Goal: Information Seeking & Learning: Compare options

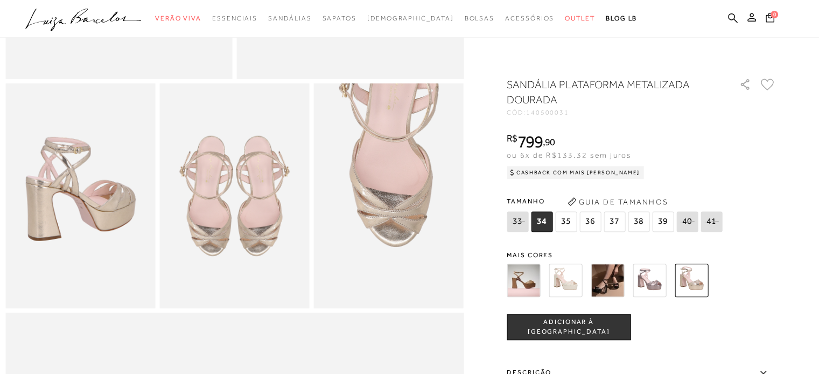
scroll to position [331, 0]
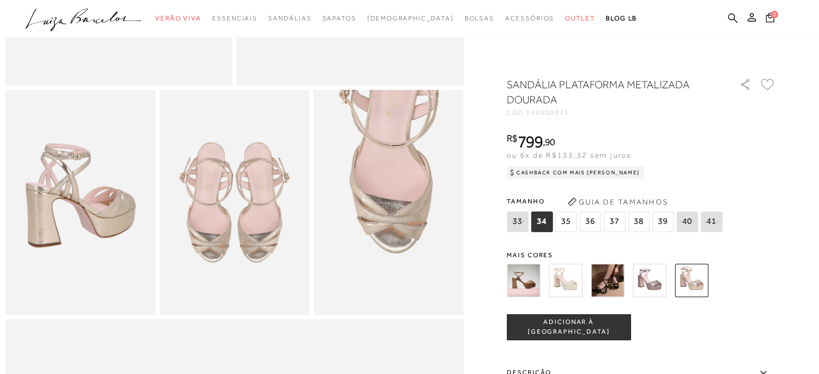
click at [513, 291] on img at bounding box center [523, 280] width 33 height 33
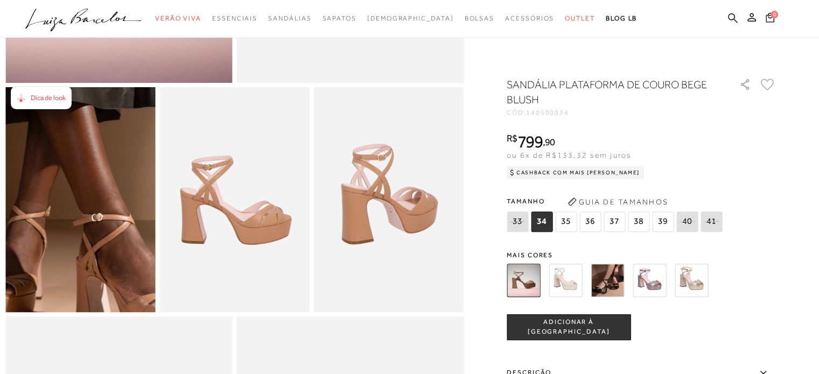
click at [85, 235] on img at bounding box center [73, 173] width 300 height 450
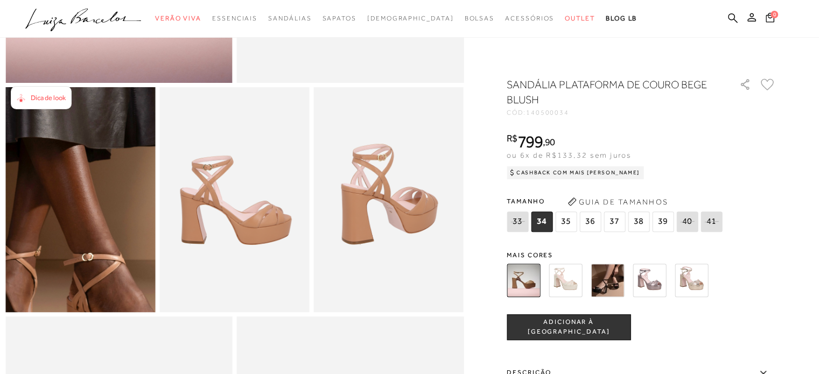
click at [95, 195] on img at bounding box center [63, 213] width 300 height 450
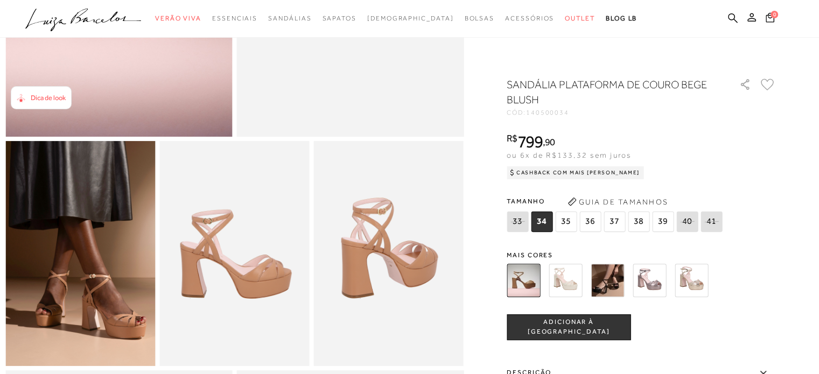
scroll to position [280, 0]
click at [610, 273] on img at bounding box center [607, 280] width 33 height 33
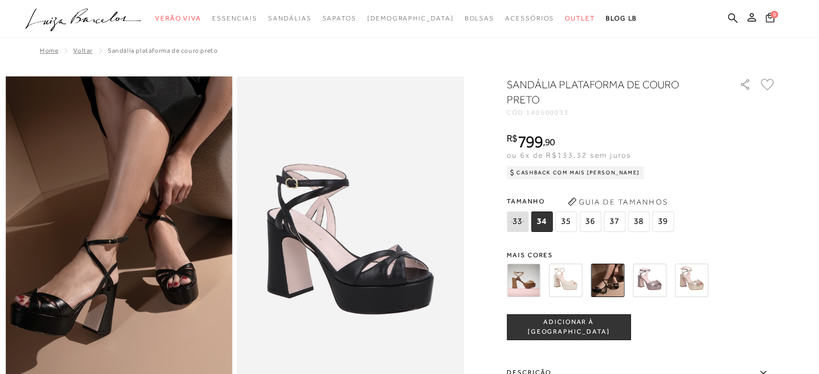
click at [650, 284] on img at bounding box center [649, 280] width 33 height 33
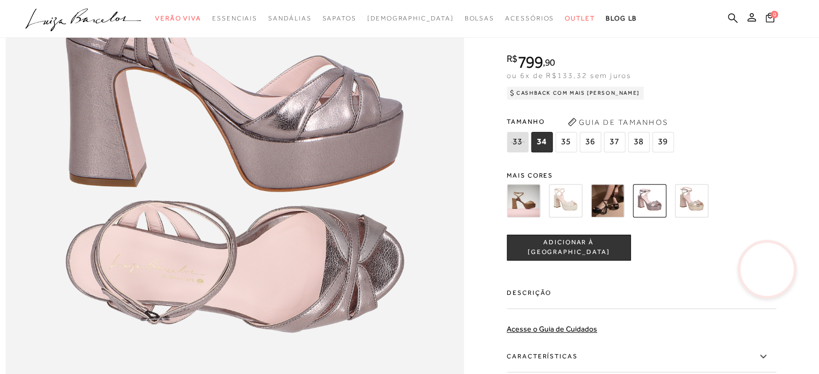
scroll to position [848, 0]
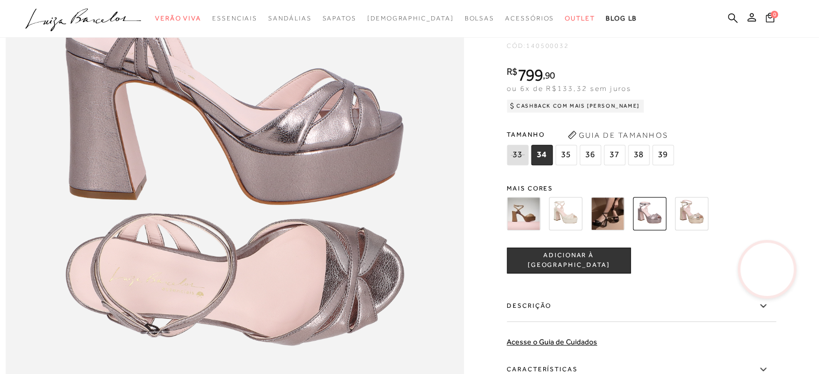
click at [701, 231] on img at bounding box center [691, 213] width 33 height 33
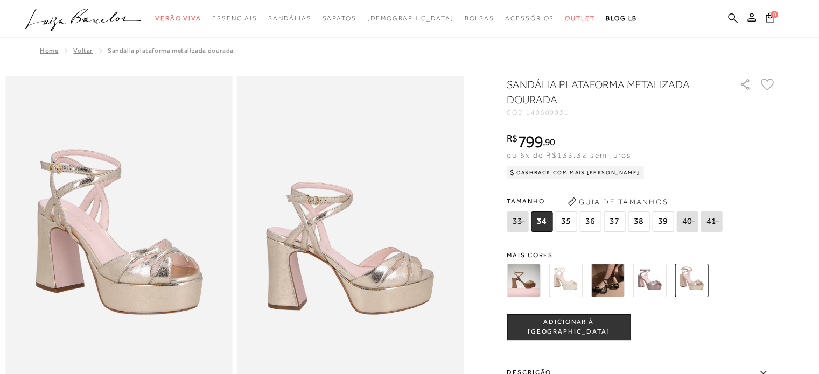
click at [651, 280] on img at bounding box center [649, 280] width 33 height 33
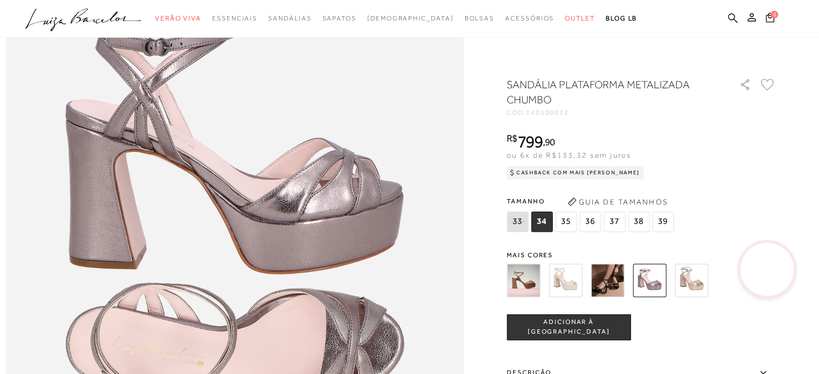
scroll to position [776, 0]
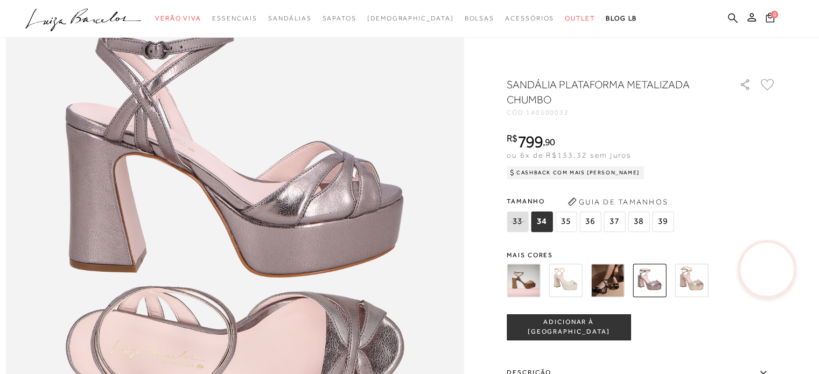
click at [609, 277] on img at bounding box center [607, 280] width 33 height 33
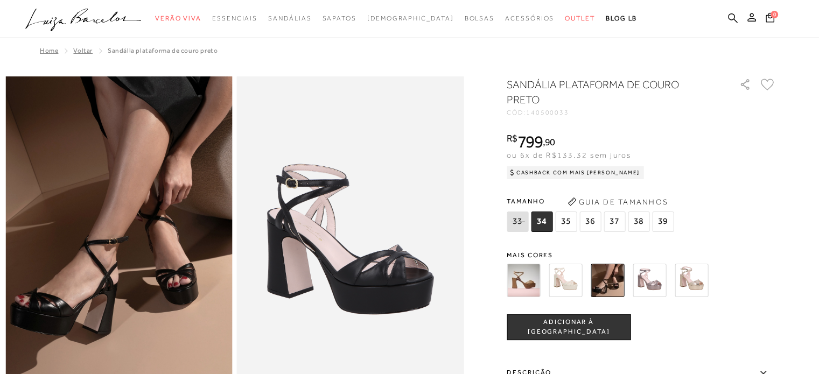
click at [526, 275] on img at bounding box center [523, 280] width 33 height 33
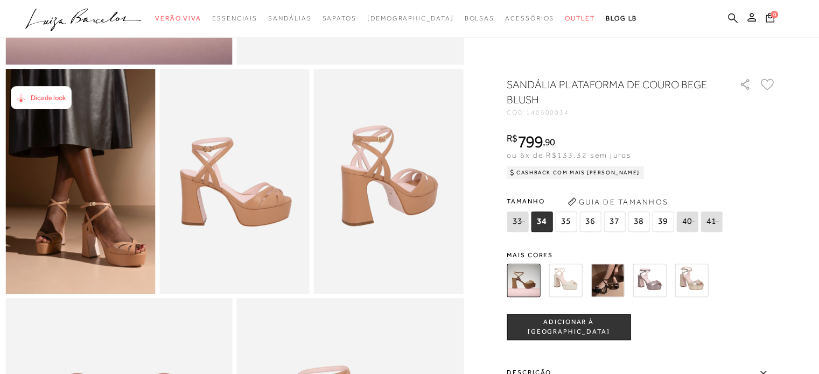
scroll to position [353, 0]
click at [568, 285] on img at bounding box center [565, 280] width 33 height 33
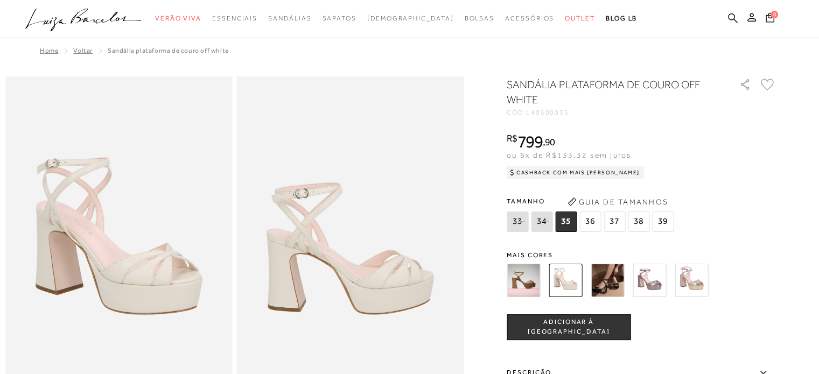
click at [525, 274] on img at bounding box center [523, 280] width 33 height 33
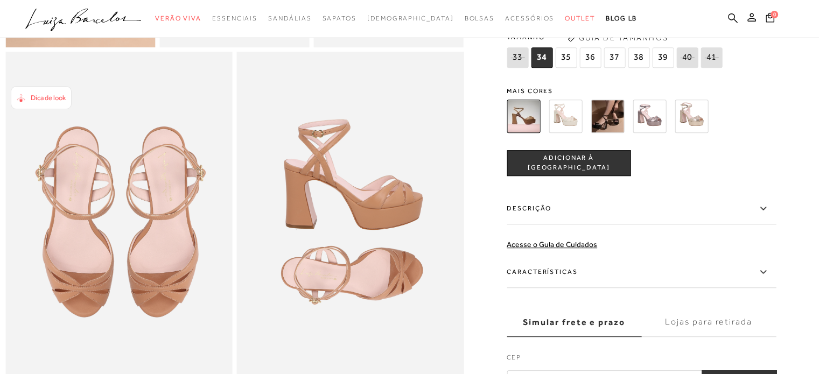
scroll to position [600, 0]
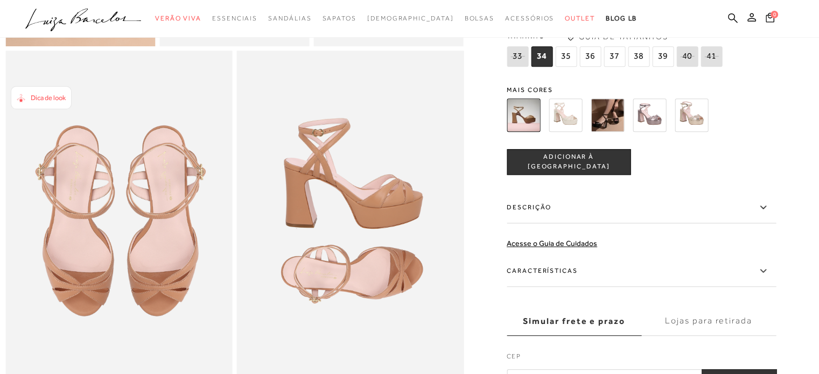
click at [765, 278] on icon at bounding box center [763, 271] width 13 height 13
click at [0, 0] on input "Características" at bounding box center [0, 0] width 0 height 0
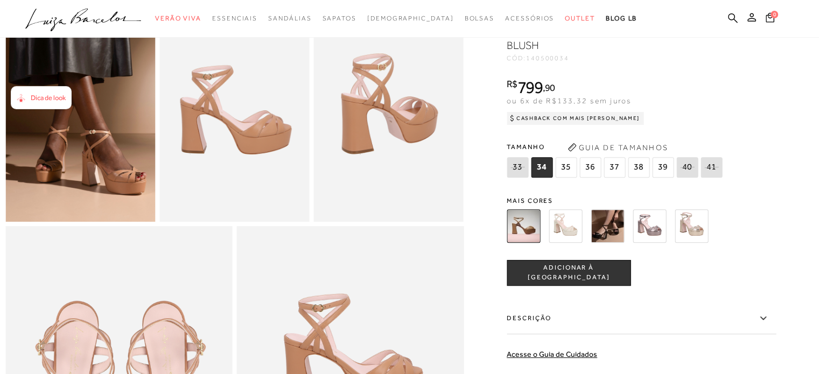
scroll to position [381, 0]
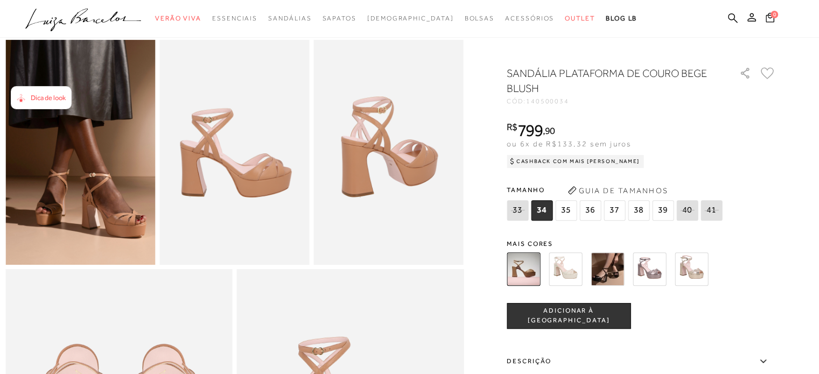
click at [604, 286] on img at bounding box center [607, 269] width 33 height 33
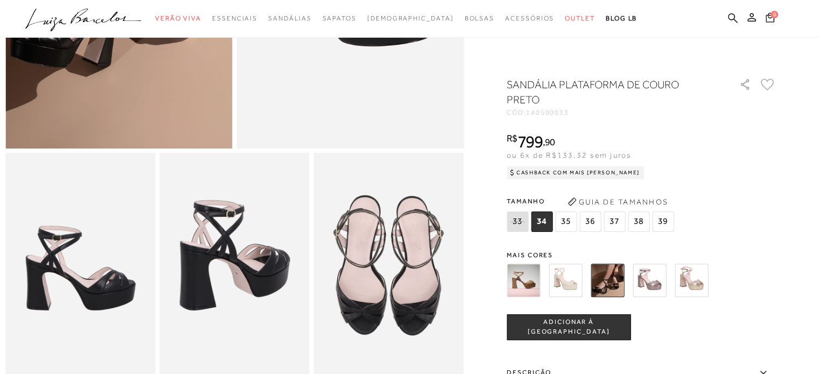
scroll to position [250, 0]
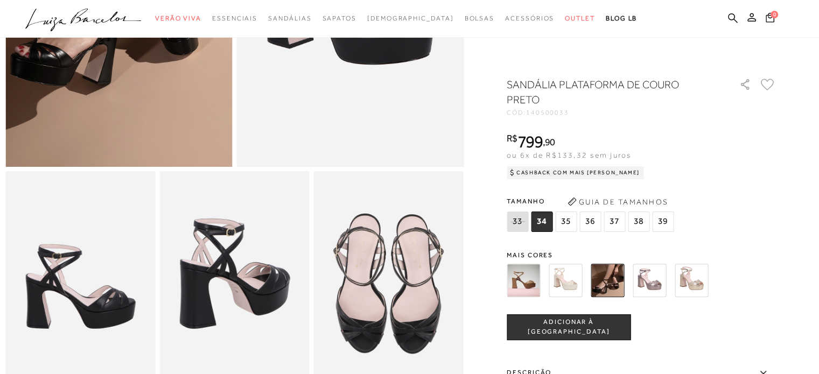
click at [537, 289] on img at bounding box center [523, 280] width 33 height 33
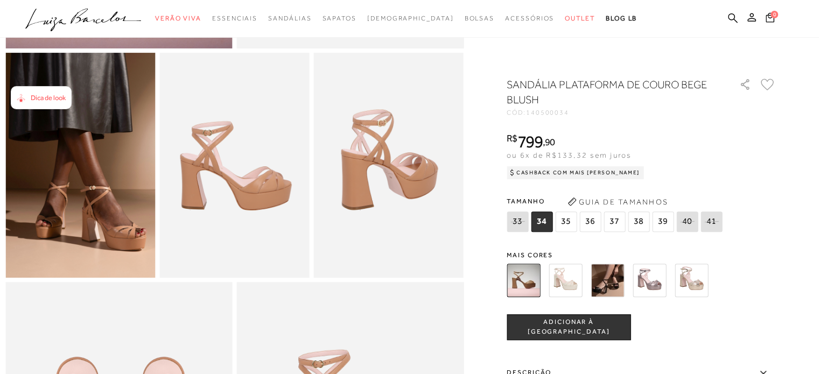
scroll to position [376, 0]
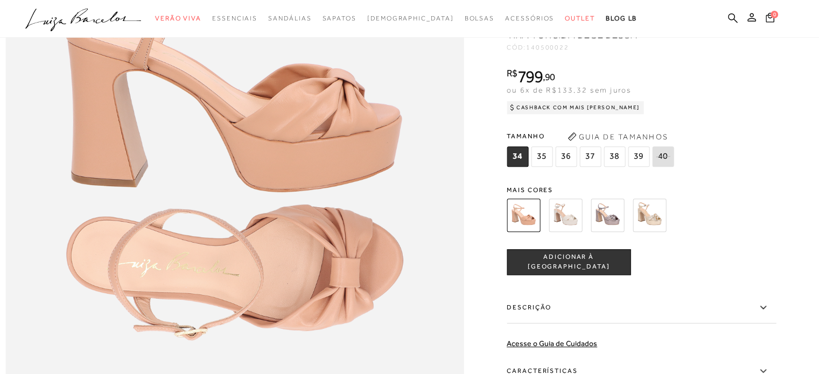
scroll to position [848, 0]
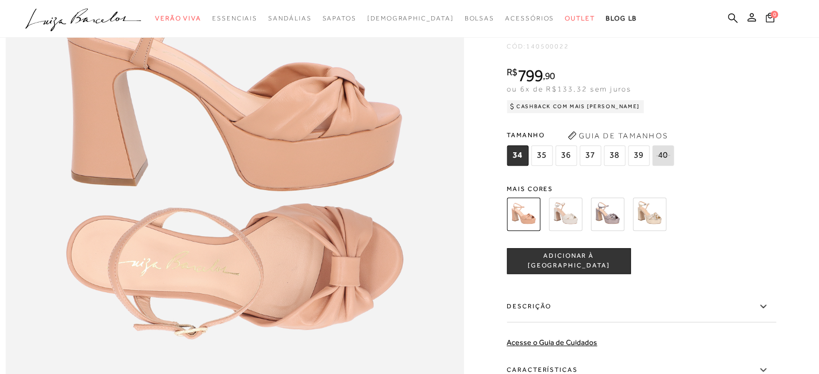
click at [567, 231] on img at bounding box center [565, 214] width 33 height 33
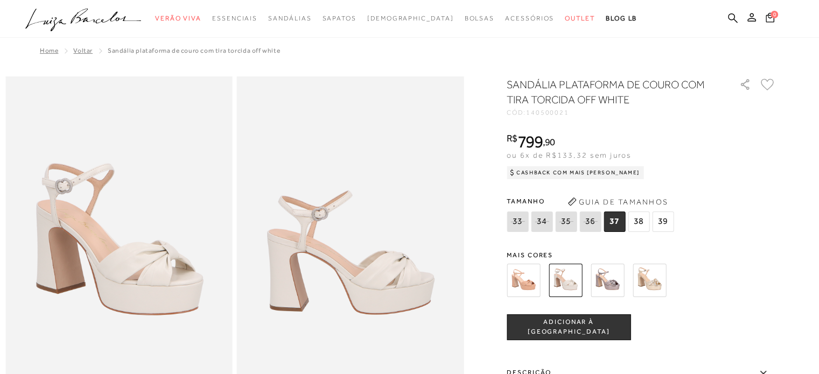
click at [615, 286] on img at bounding box center [607, 280] width 33 height 33
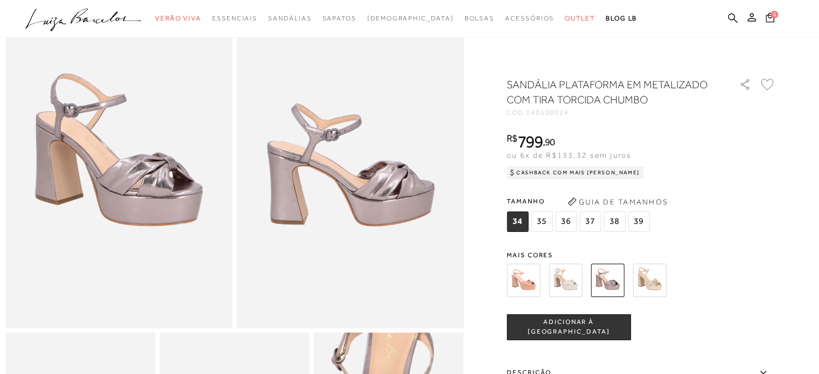
scroll to position [87, 0]
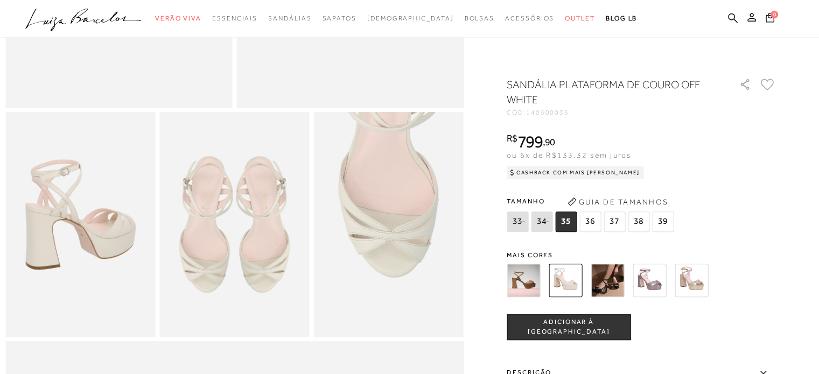
scroll to position [344, 0]
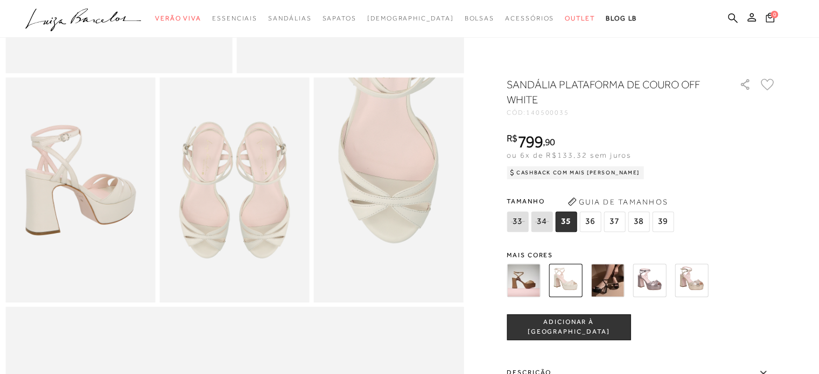
click at [615, 273] on img at bounding box center [607, 280] width 33 height 33
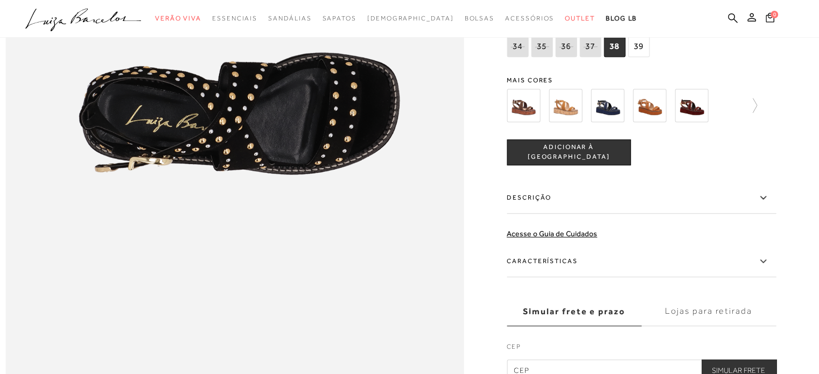
scroll to position [956, 0]
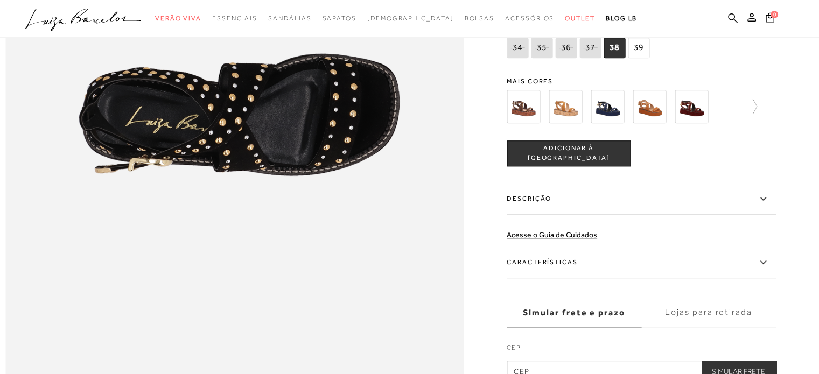
click at [526, 123] on img at bounding box center [523, 106] width 33 height 33
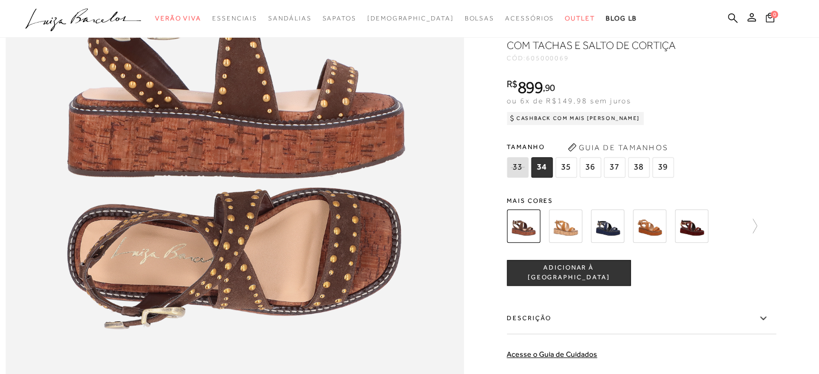
scroll to position [833, 0]
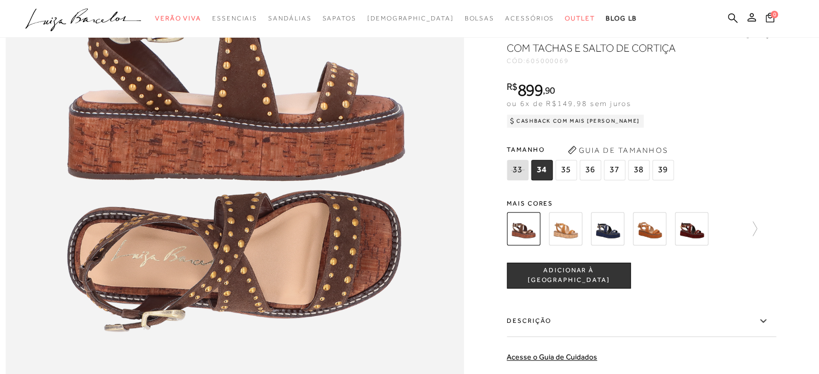
click at [570, 246] on img at bounding box center [565, 228] width 33 height 33
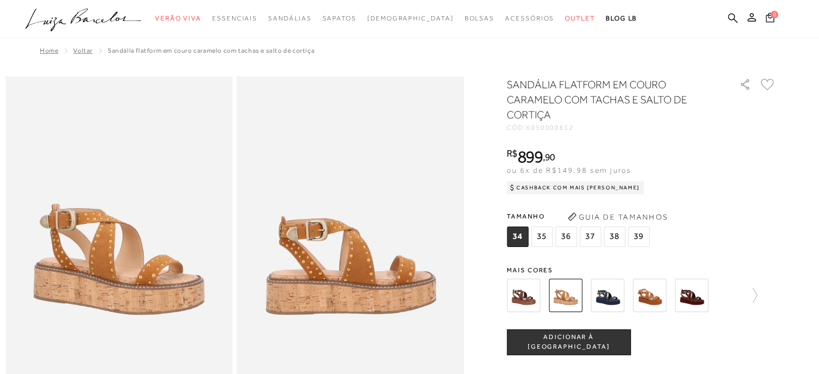
click at [613, 293] on img at bounding box center [607, 295] width 33 height 33
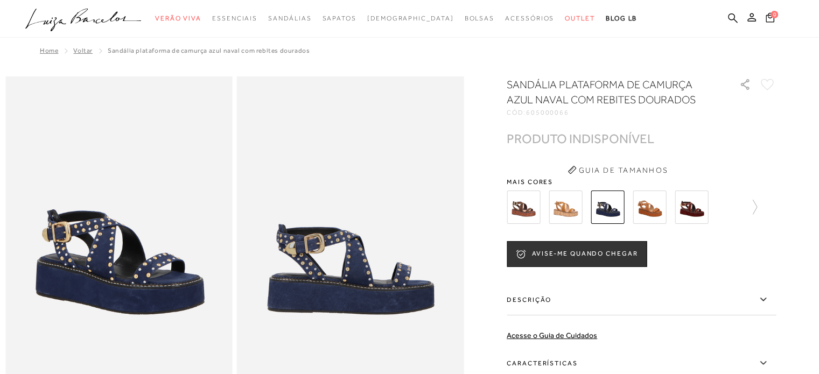
click at [651, 199] on img at bounding box center [649, 207] width 33 height 33
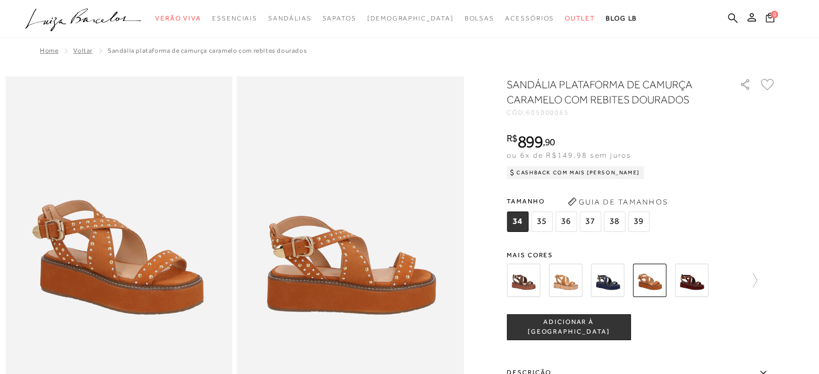
click at [693, 277] on img at bounding box center [691, 280] width 33 height 33
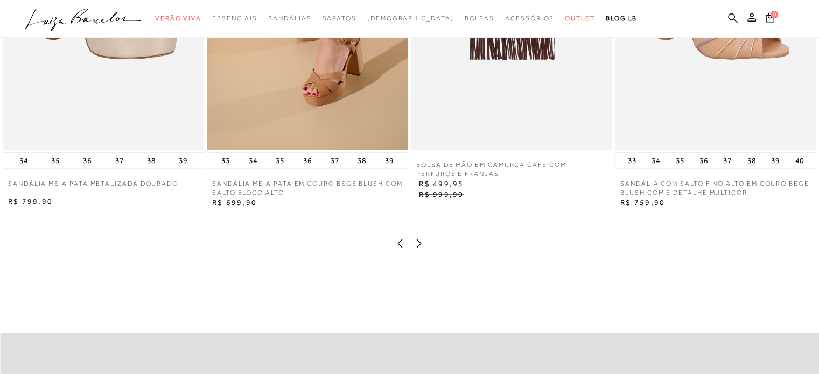
scroll to position [1673, 0]
click at [418, 248] on icon at bounding box center [419, 242] width 11 height 11
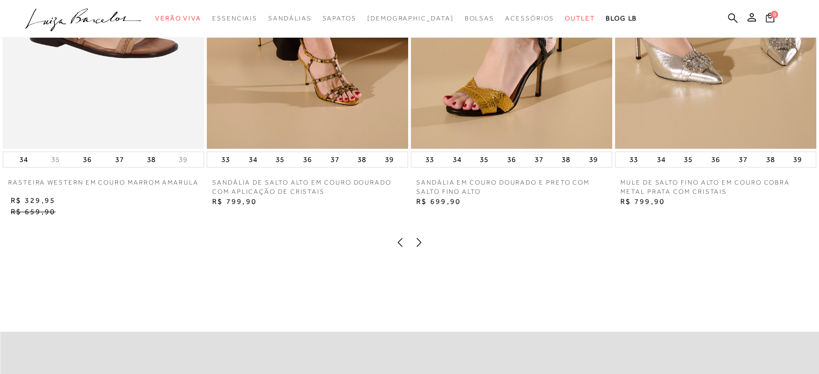
click at [418, 248] on icon at bounding box center [419, 242] width 11 height 11
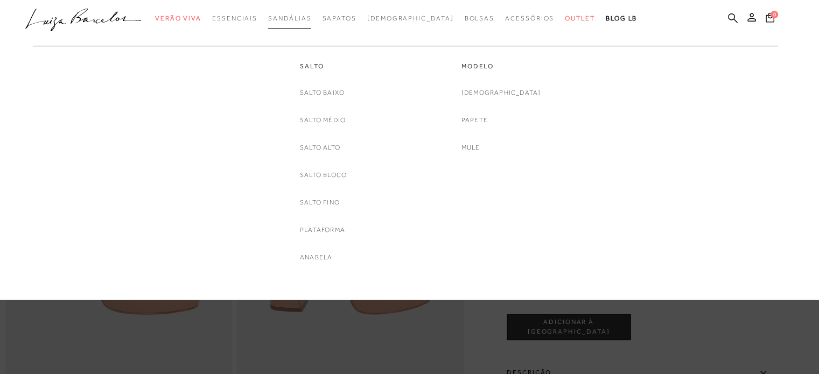
click at [311, 26] on link "Sandálias" at bounding box center [289, 19] width 43 height 20
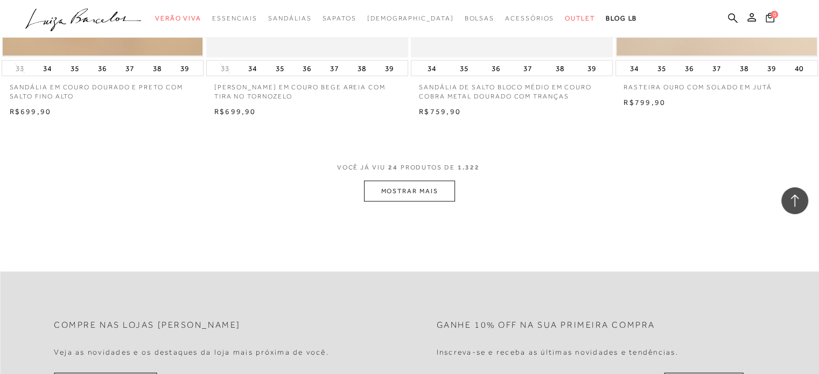
scroll to position [2206, 0]
drag, startPoint x: 276, startPoint y: 286, endPoint x: 565, endPoint y: 215, distance: 296.7
click at [400, 199] on button "MOSTRAR MAIS" at bounding box center [409, 190] width 91 height 21
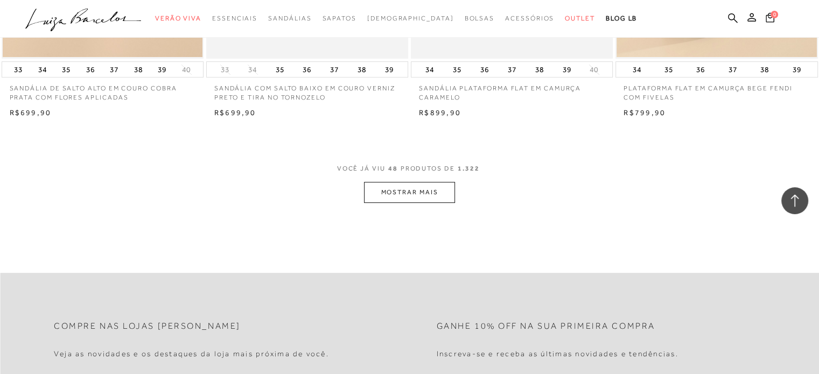
scroll to position [4478, 0]
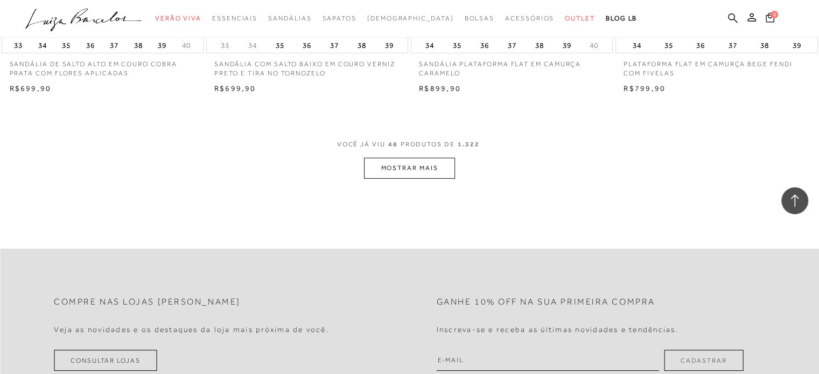
click at [435, 168] on button "MOSTRAR MAIS" at bounding box center [409, 168] width 91 height 21
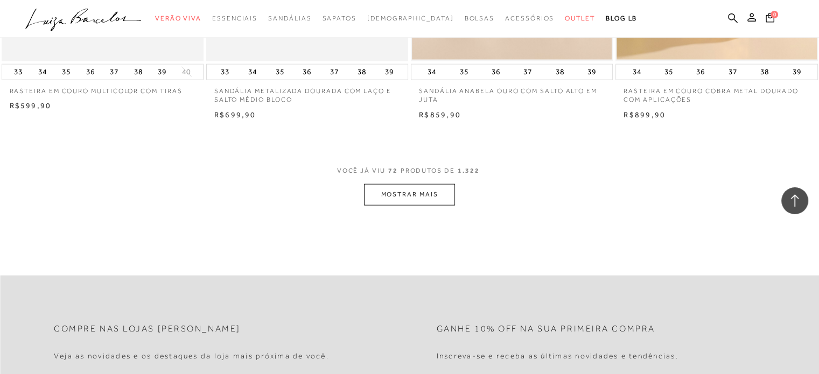
scroll to position [6757, 0]
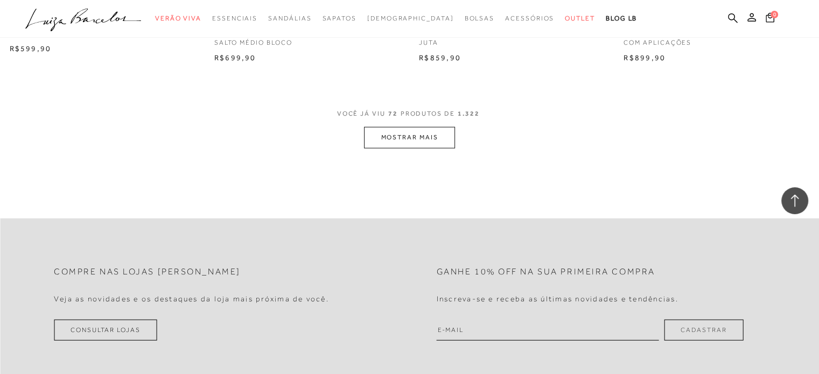
click at [423, 135] on button "MOSTRAR MAIS" at bounding box center [409, 137] width 91 height 21
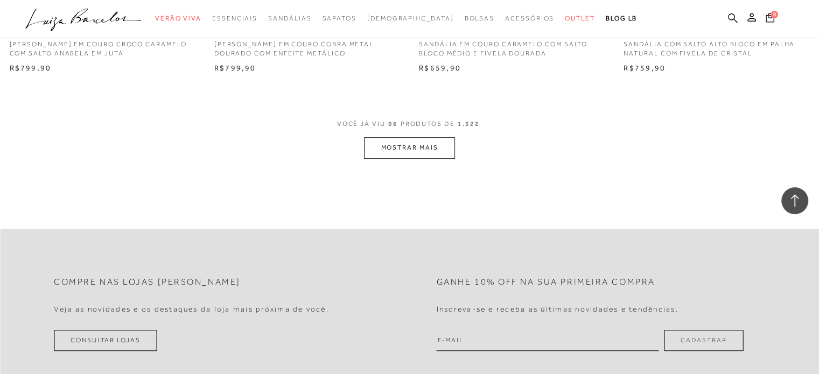
scroll to position [8998, 0]
click at [421, 144] on button "MOSTRAR MAIS" at bounding box center [409, 146] width 91 height 21
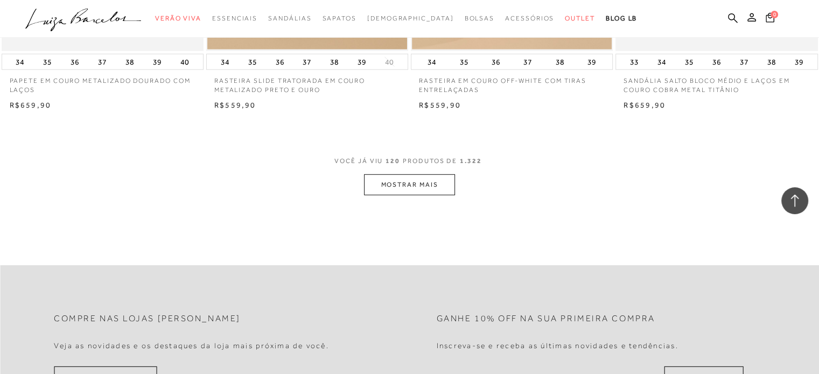
scroll to position [11201, 0]
click at [415, 190] on button "MOSTRAR MAIS" at bounding box center [409, 183] width 91 height 21
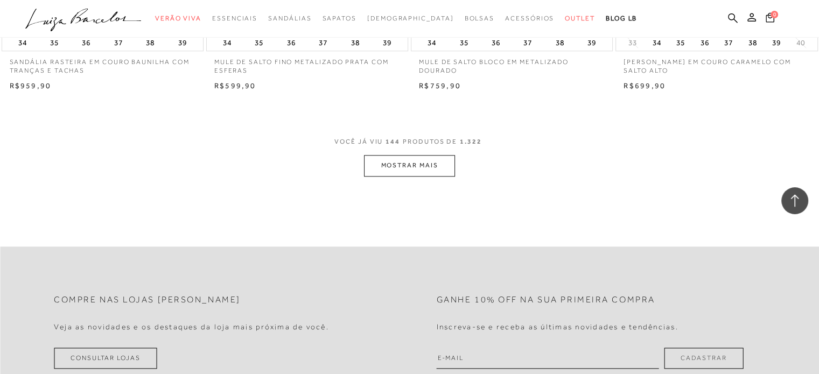
scroll to position [13460, 0]
click at [435, 163] on button "MOSTRAR MAIS" at bounding box center [409, 164] width 91 height 21
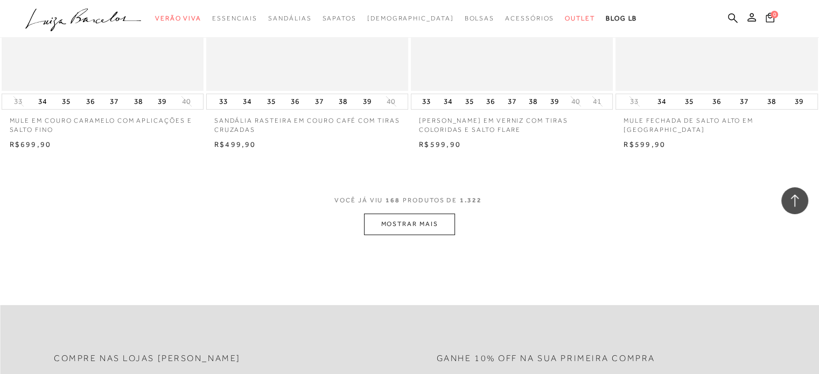
scroll to position [15647, 0]
click at [413, 223] on button "MOSTRAR MAIS" at bounding box center [409, 226] width 91 height 21
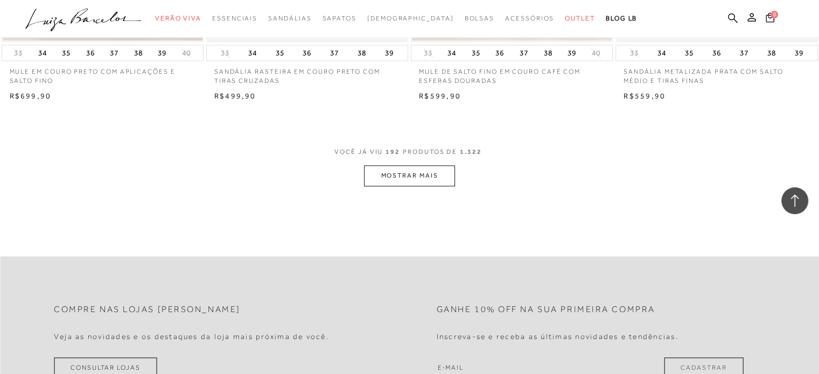
scroll to position [17984, 0]
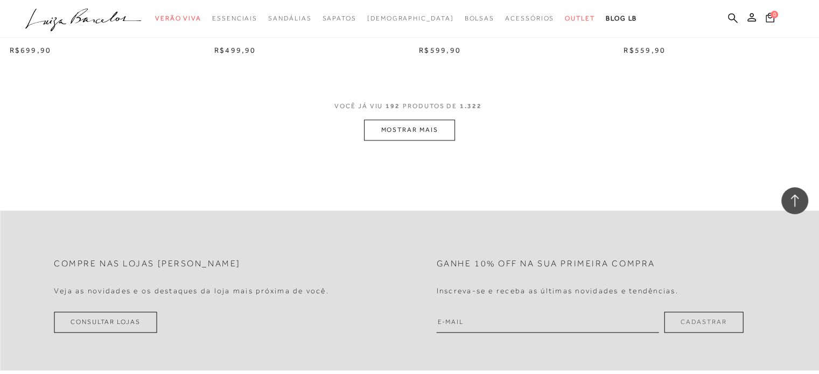
click at [439, 133] on button "MOSTRAR MAIS" at bounding box center [409, 130] width 91 height 21
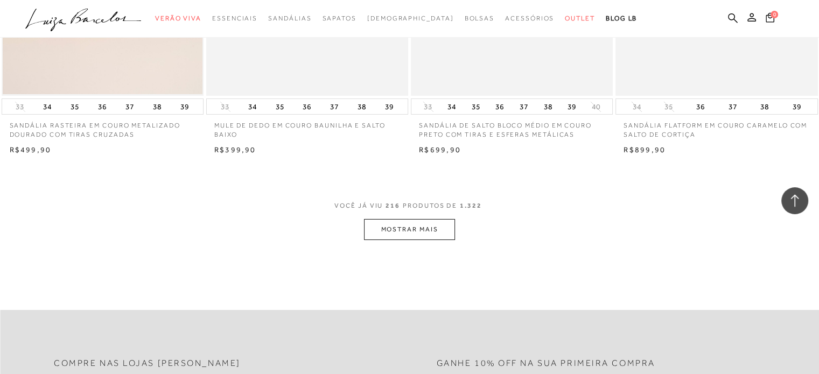
scroll to position [20134, 0]
click at [428, 222] on button "MOSTRAR MAIS" at bounding box center [409, 229] width 91 height 21
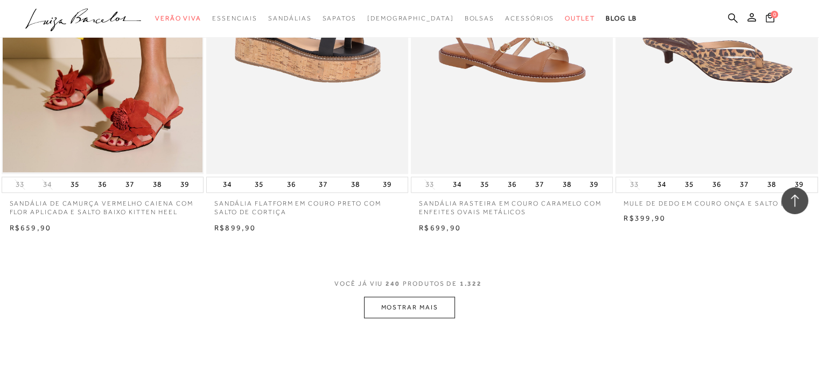
scroll to position [22379, 0]
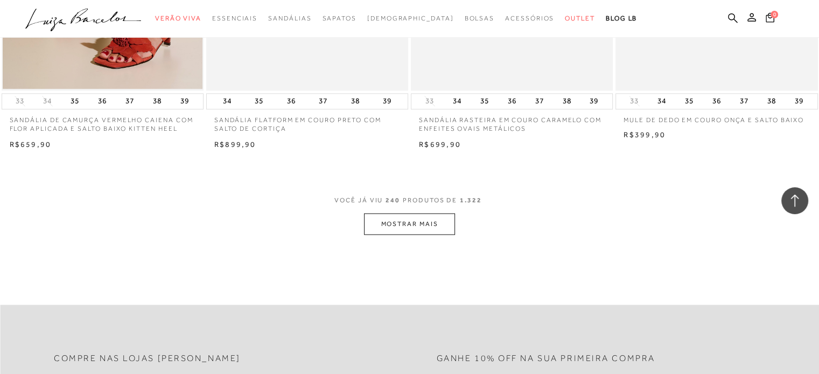
click at [436, 223] on button "MOSTRAR MAIS" at bounding box center [409, 223] width 91 height 21
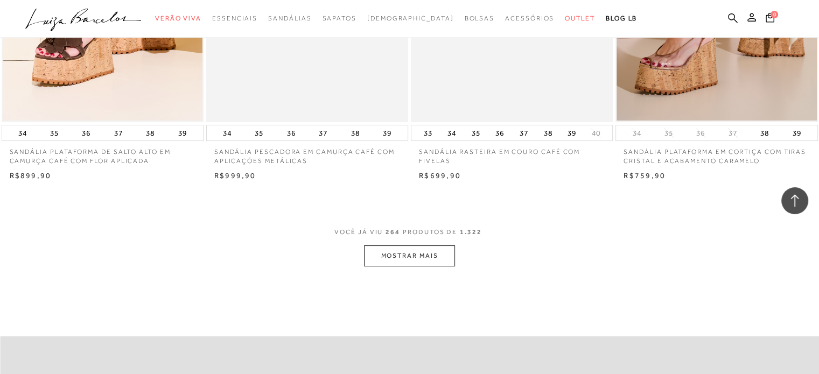
scroll to position [24637, 0]
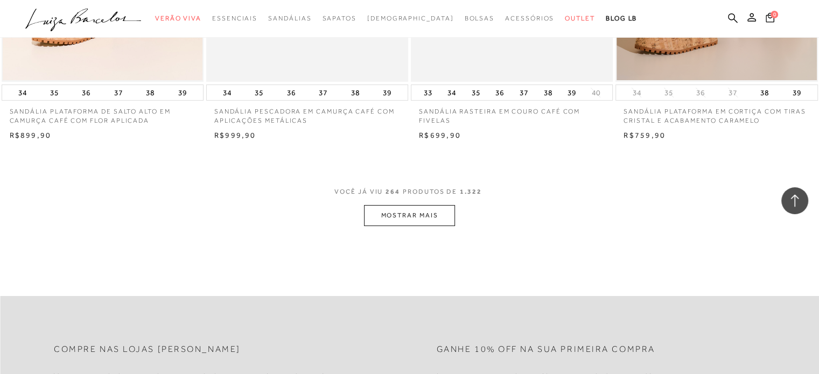
click at [432, 215] on button "MOSTRAR MAIS" at bounding box center [409, 215] width 91 height 21
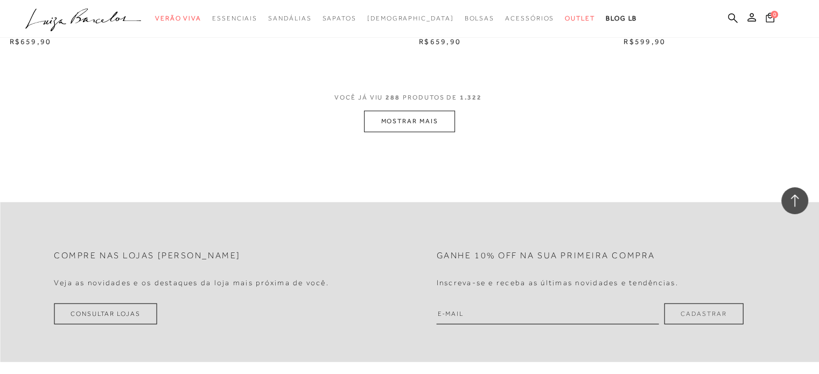
scroll to position [26991, 0]
click at [434, 110] on button "MOSTRAR MAIS" at bounding box center [409, 119] width 91 height 21
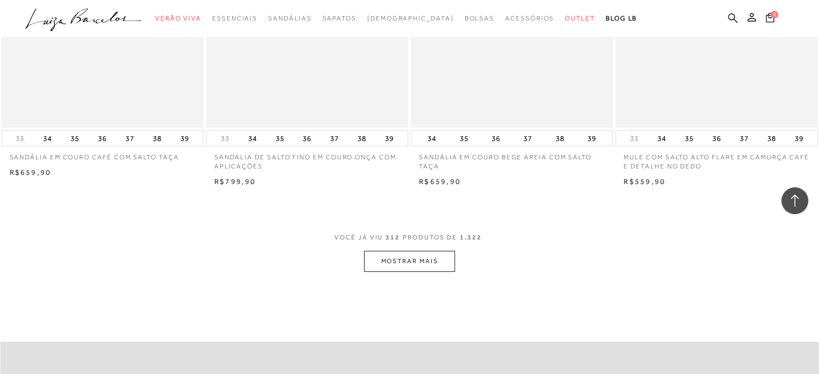
scroll to position [29102, 0]
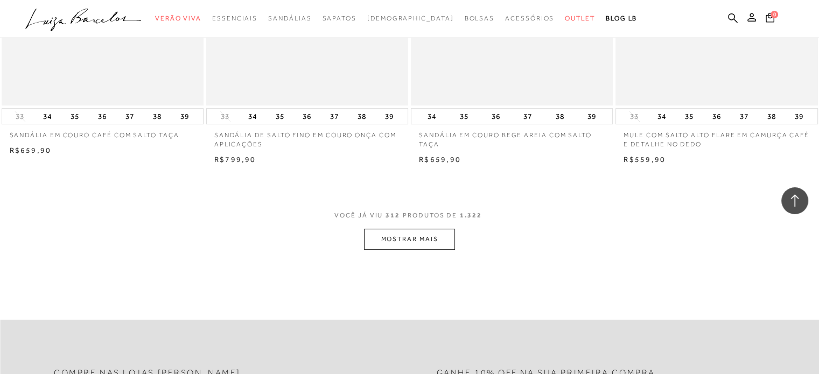
click at [422, 238] on button "MOSTRAR MAIS" at bounding box center [409, 239] width 91 height 21
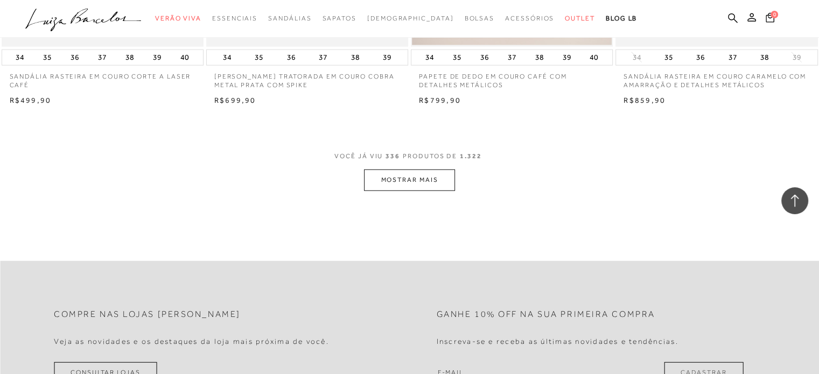
scroll to position [31412, 0]
click at [441, 171] on button "MOSTRAR MAIS" at bounding box center [409, 179] width 91 height 21
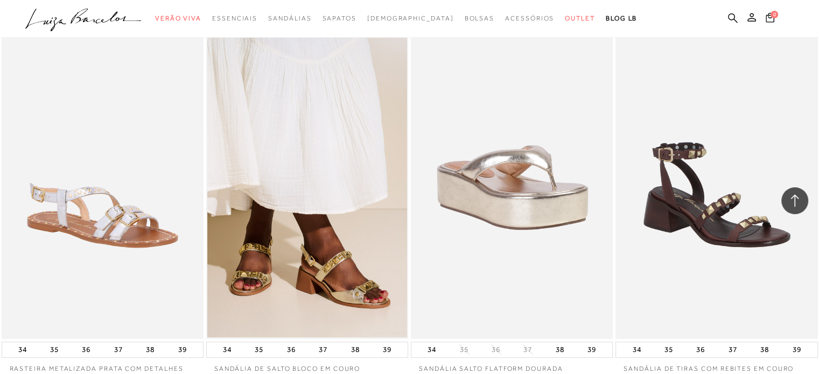
scroll to position [32263, 0]
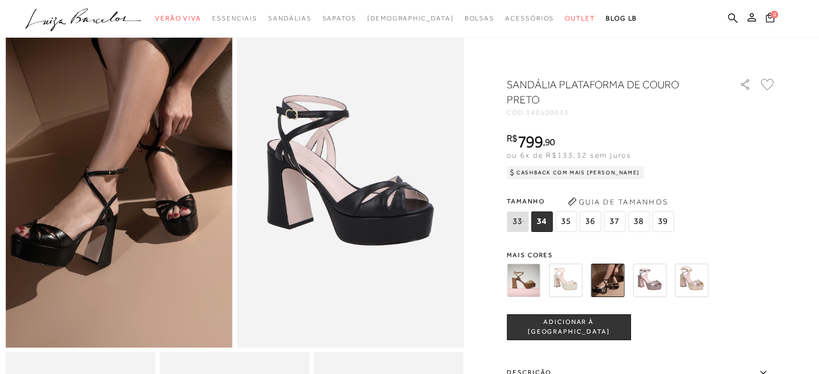
scroll to position [75, 0]
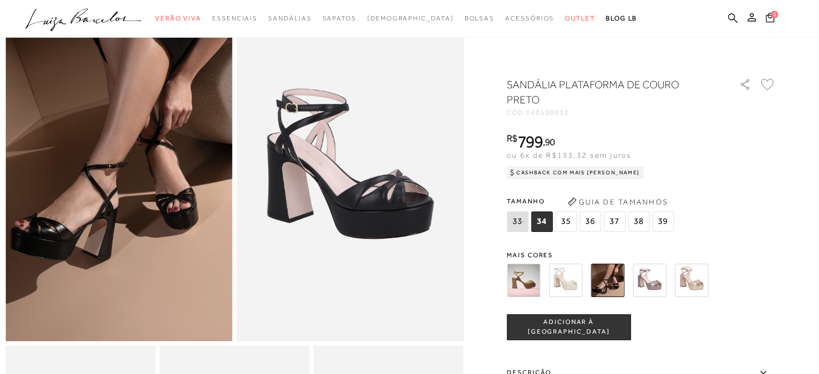
click at [534, 273] on img at bounding box center [523, 280] width 33 height 33
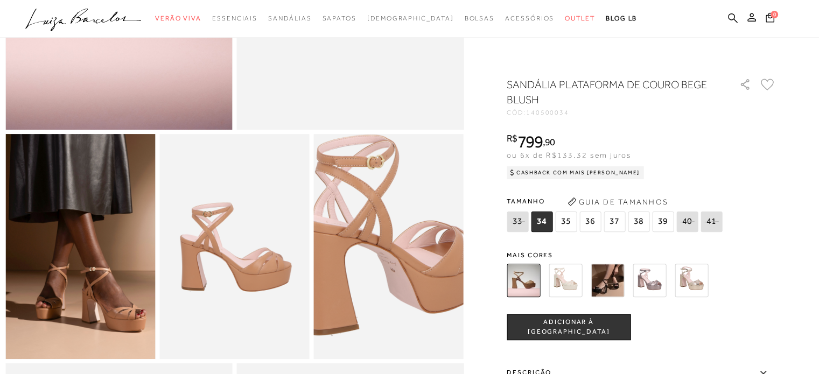
scroll to position [287, 0]
